Goal: Information Seeking & Learning: Learn about a topic

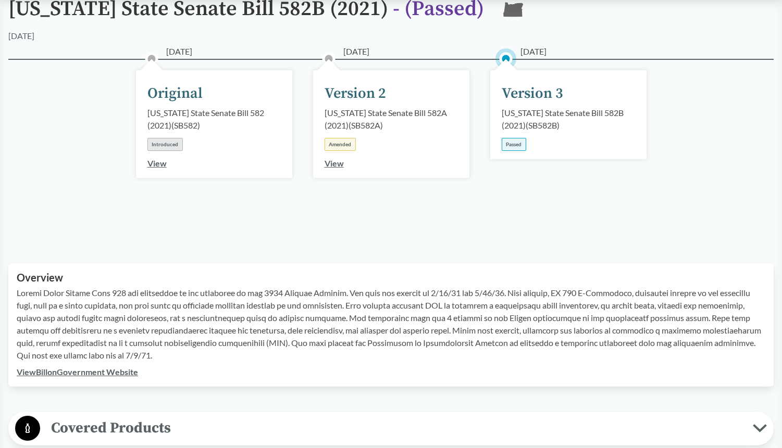
scroll to position [104, 0]
click at [242, 420] on span "Covered Products" at bounding box center [396, 429] width 712 height 23
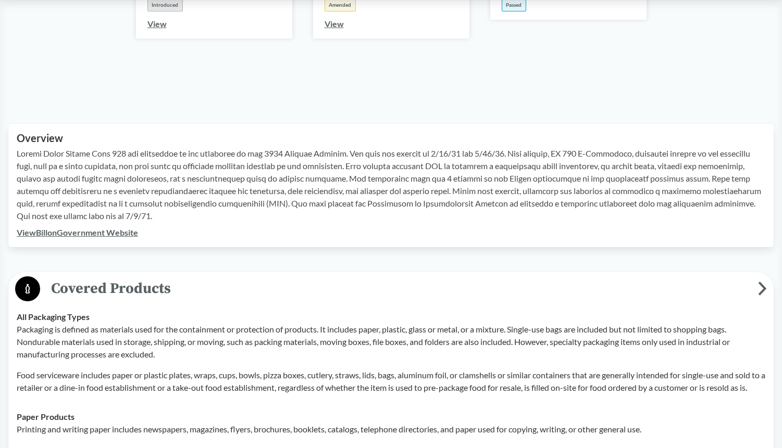
scroll to position [312, 0]
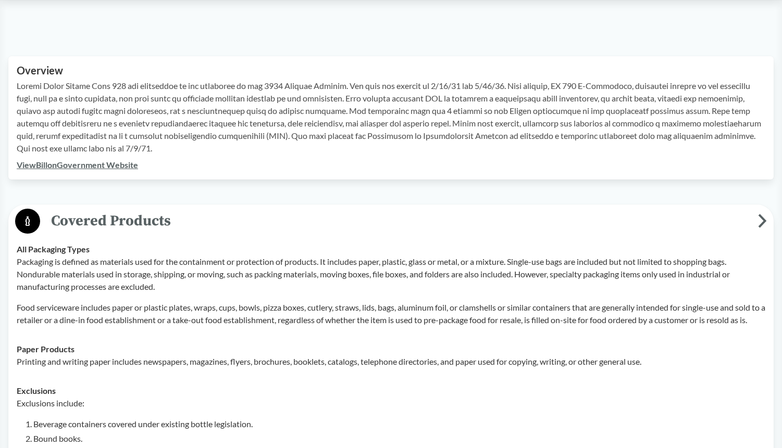
click at [236, 220] on span "Covered Products" at bounding box center [399, 220] width 718 height 23
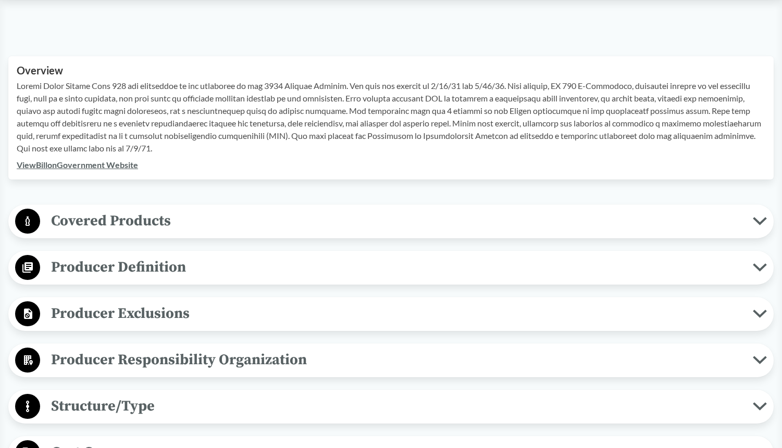
click at [243, 217] on span "Covered Products" at bounding box center [396, 220] width 712 height 23
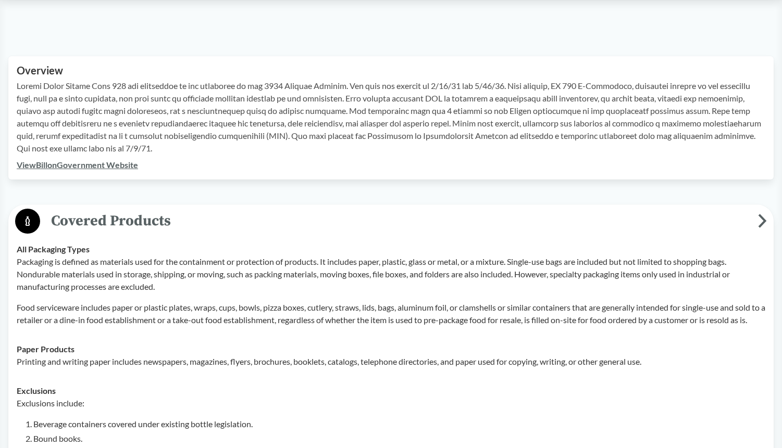
click at [243, 217] on span "Covered Products" at bounding box center [399, 220] width 718 height 23
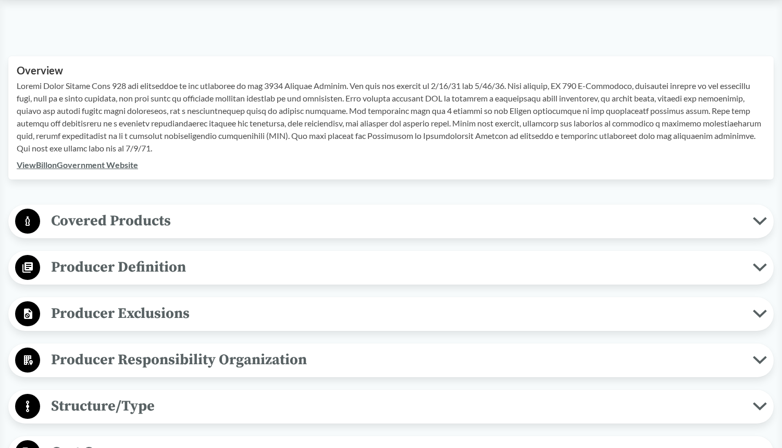
click at [198, 270] on span "Producer Definition" at bounding box center [396, 267] width 712 height 23
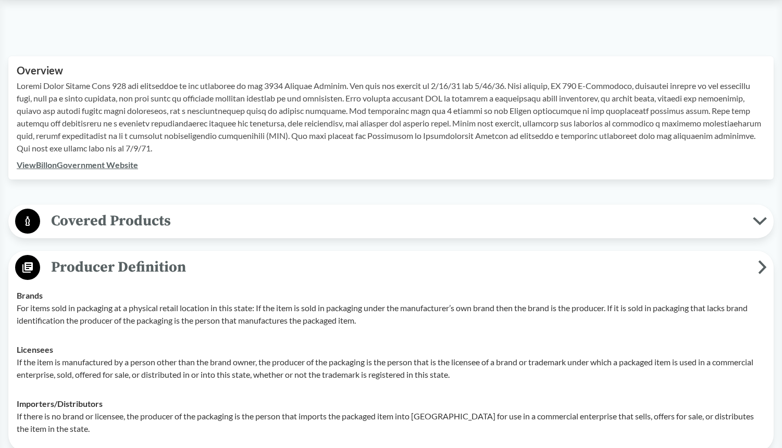
click at [198, 270] on span "Producer Definition" at bounding box center [399, 267] width 718 height 23
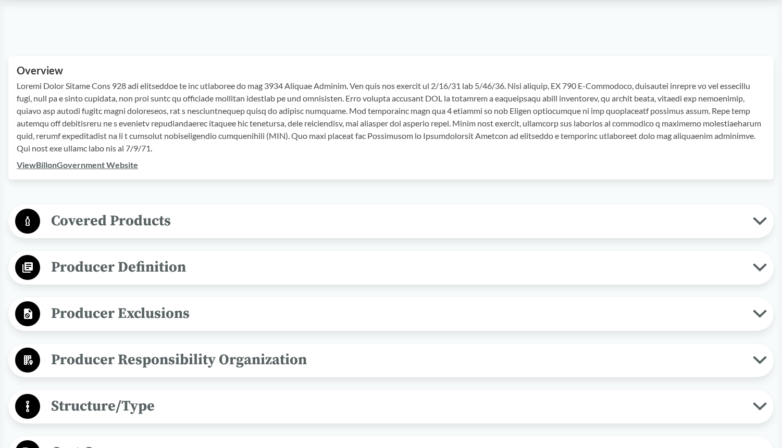
click at [197, 308] on span "Producer Exclusions" at bounding box center [396, 313] width 712 height 23
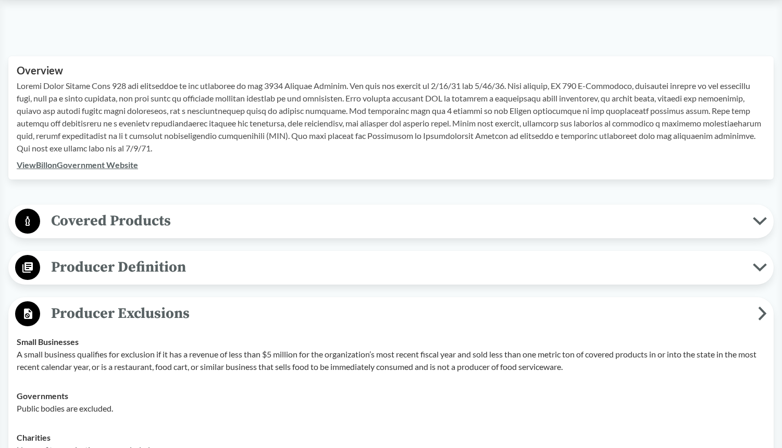
click at [197, 308] on span "Producer Exclusions" at bounding box center [399, 313] width 718 height 23
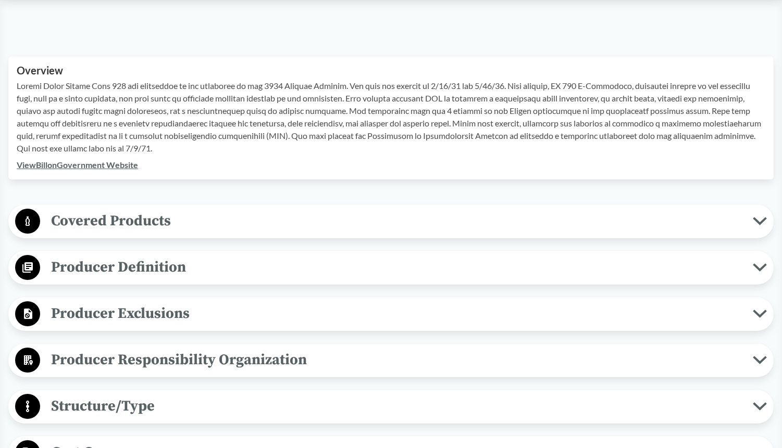
click at [226, 353] on span "Producer Responsibility Organization" at bounding box center [396, 359] width 712 height 23
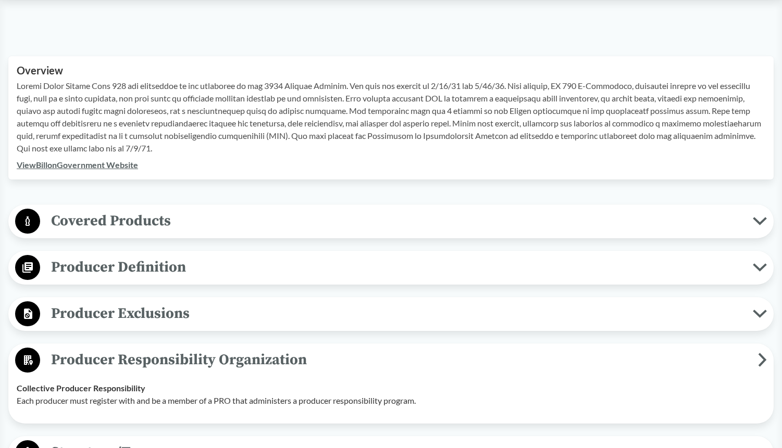
click at [226, 353] on span "Producer Responsibility Organization" at bounding box center [399, 359] width 718 height 23
